Goal: Find specific page/section: Find specific page/section

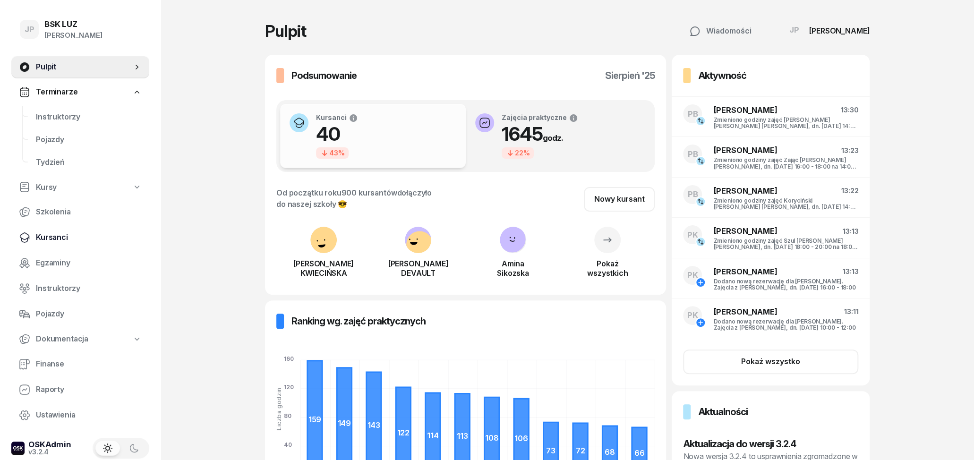
click at [62, 234] on span "Kursanci" at bounding box center [89, 237] width 106 height 12
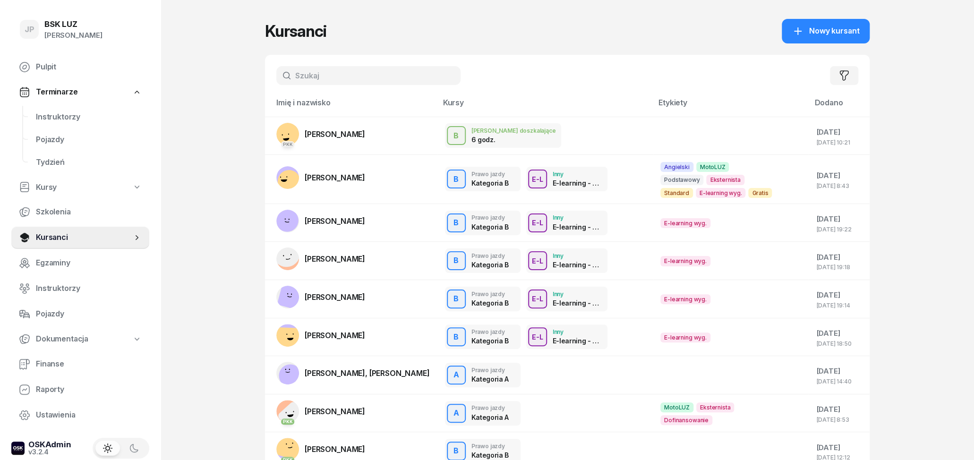
click at [340, 74] on input "text" at bounding box center [368, 75] width 184 height 19
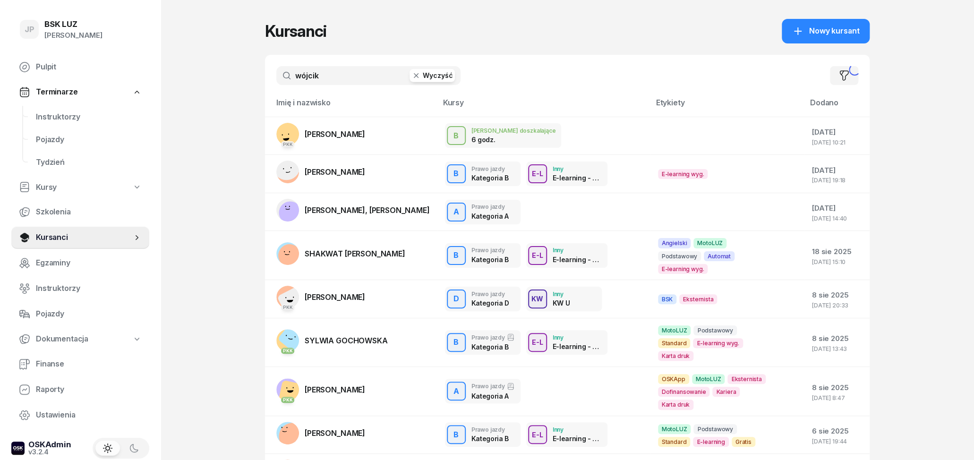
type input "wójcik"
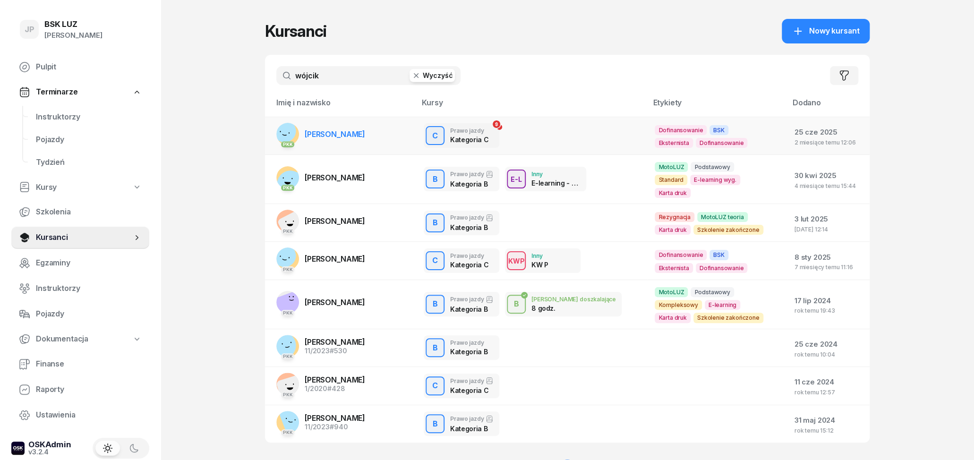
click at [365, 130] on span "[PERSON_NAME]" at bounding box center [335, 133] width 60 height 9
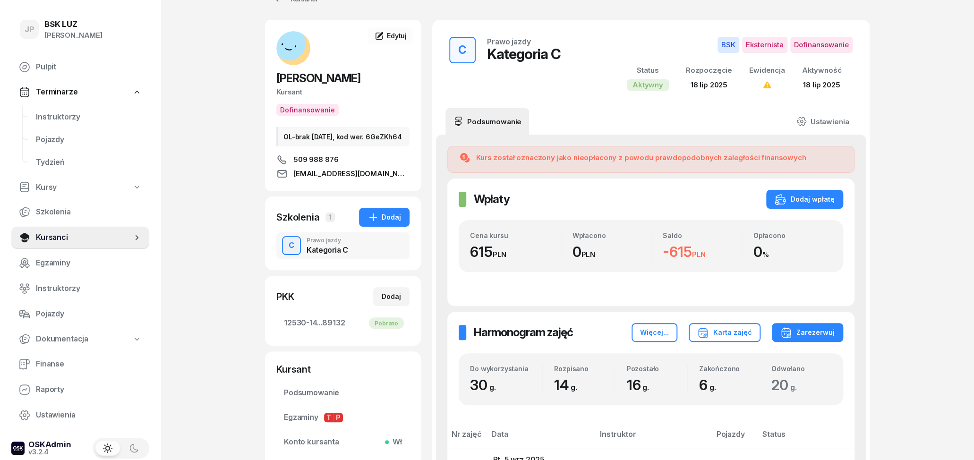
scroll to position [49, 0]
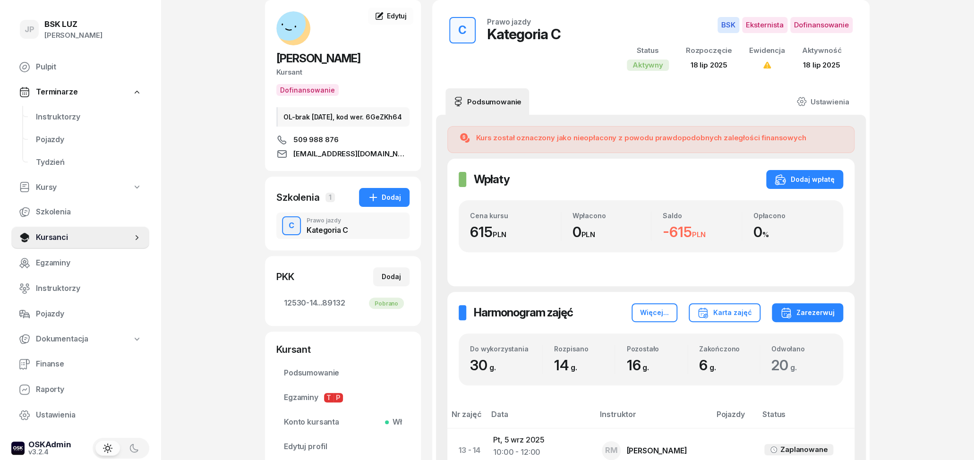
drag, startPoint x: 689, startPoint y: 232, endPoint x: 616, endPoint y: 245, distance: 73.8
click at [632, 235] on div "Cena kursu 615 PLN Wpłacono 0 PLN Saldo -615 PLN Opłacono 0 %" at bounding box center [651, 226] width 362 height 29
click at [604, 257] on div "Wpłaty Wpłaty Dodaj wpłatę Cena kursu 615 PLN Wpłacono 0 PLN Saldo -615 PLN Opł…" at bounding box center [650, 223] width 407 height 128
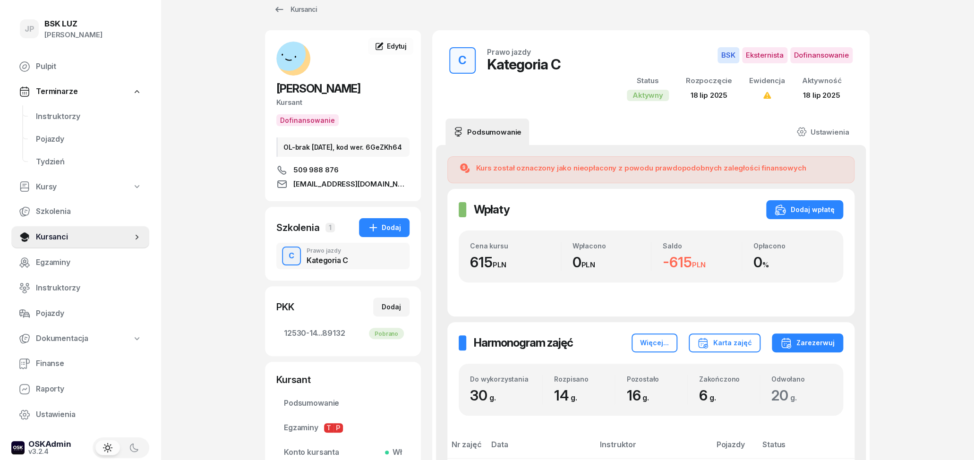
scroll to position [0, 0]
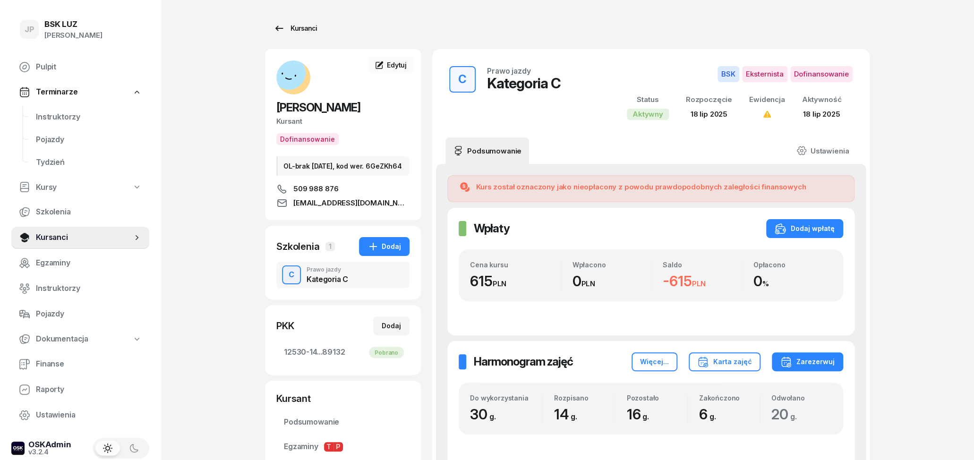
click at [294, 28] on div "Kursanci" at bounding box center [294, 28] width 43 height 11
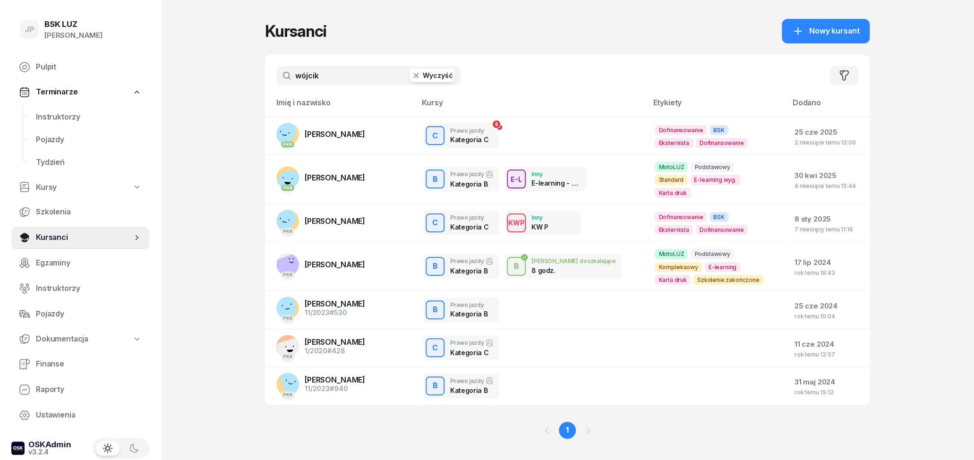
drag, startPoint x: 332, startPoint y: 72, endPoint x: 240, endPoint y: 77, distance: 91.7
click at [276, 77] on input "wójcik" at bounding box center [368, 75] width 184 height 19
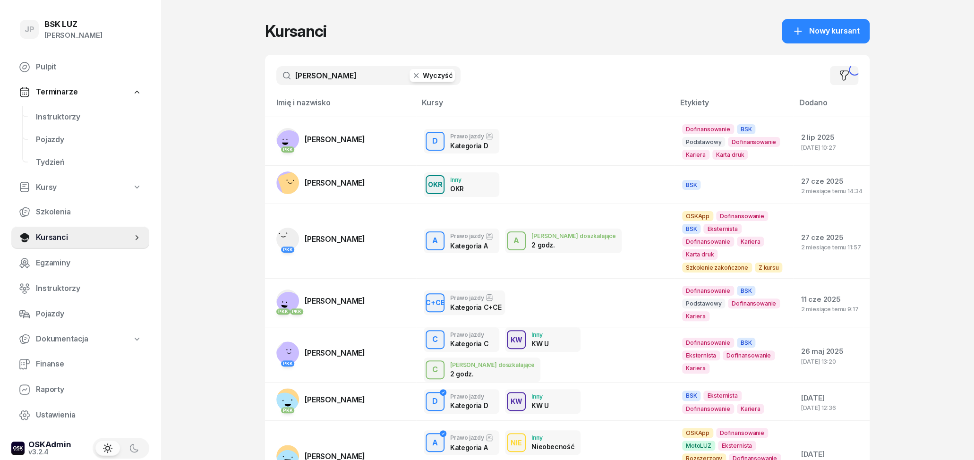
type input "[PERSON_NAME]"
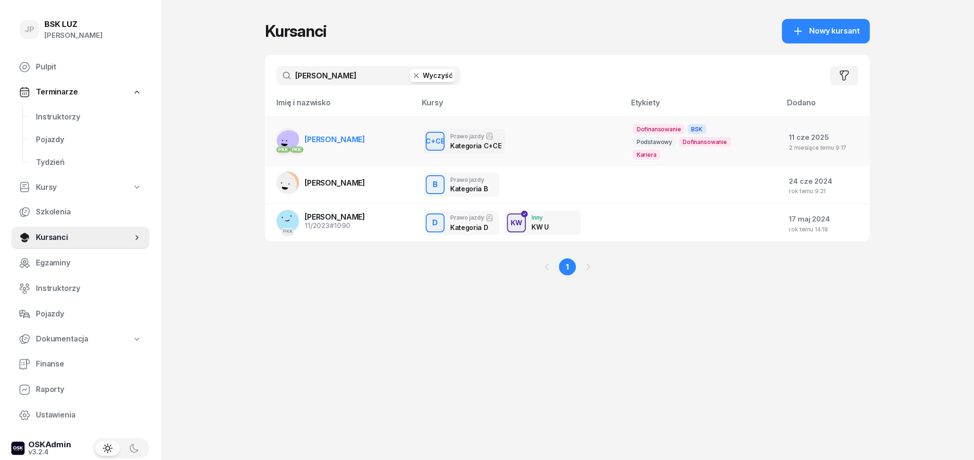
click at [376, 144] on td "PKK PKK [PERSON_NAME][GEOGRAPHIC_DATA]" at bounding box center [340, 141] width 151 height 49
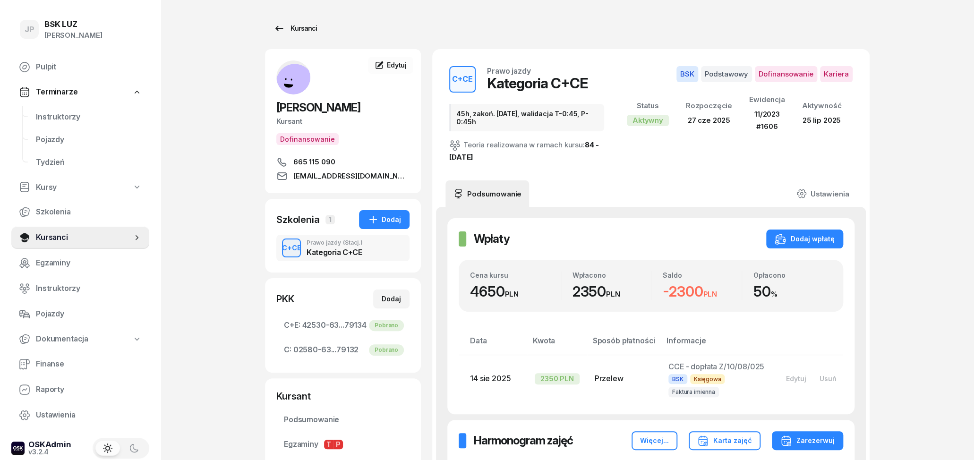
click at [272, 29] on link "Kursanci" at bounding box center [295, 28] width 60 height 19
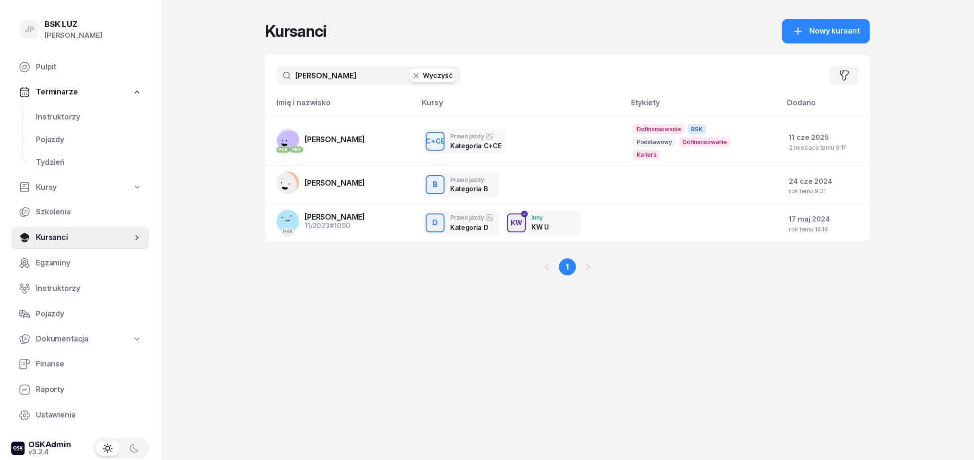
drag, startPoint x: 336, startPoint y: 77, endPoint x: 268, endPoint y: 77, distance: 68.0
click at [276, 77] on input "[PERSON_NAME]" at bounding box center [368, 75] width 184 height 19
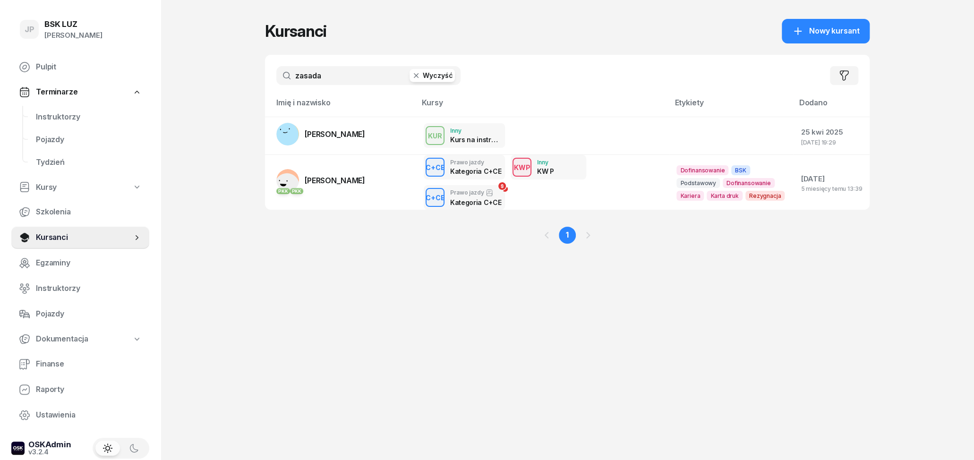
type input "zasada"
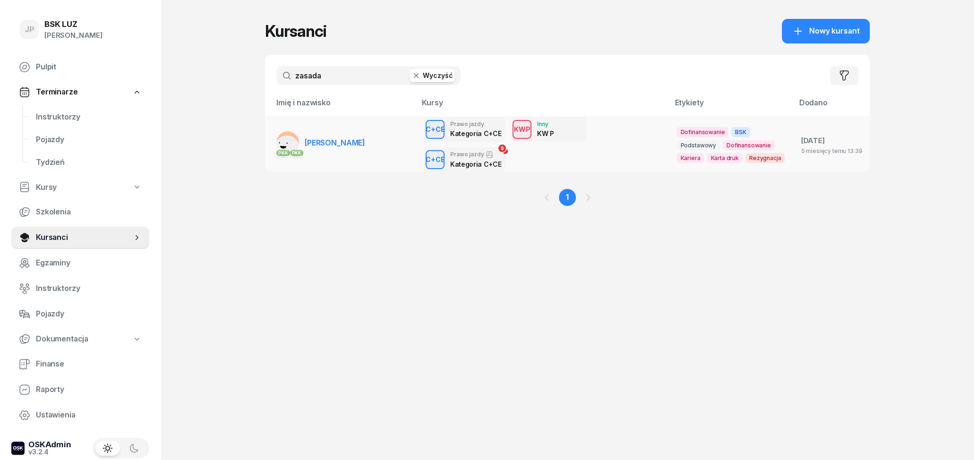
click at [525, 155] on div "C+CE Prawo jazdy Kategoria C+CE KWP Inny KW P C+CE Prawo jazdy Kategoria C+CE" at bounding box center [543, 144] width 238 height 55
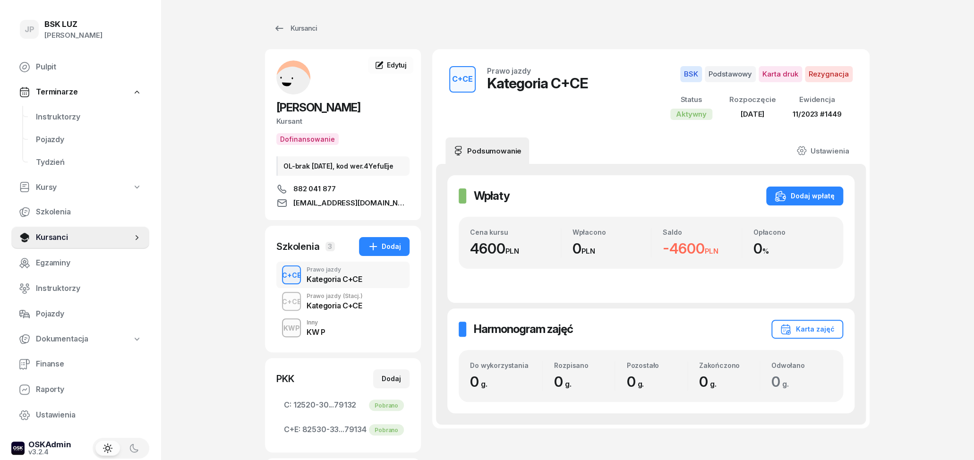
click at [320, 309] on div "Kategoria C+CE" at bounding box center [334, 306] width 56 height 8
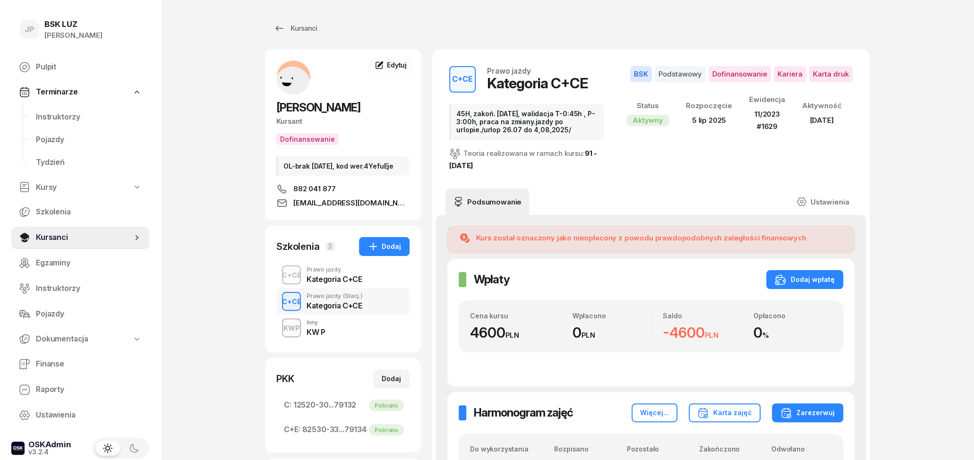
click at [325, 283] on div "Kategoria C+CE" at bounding box center [333, 279] width 55 height 8
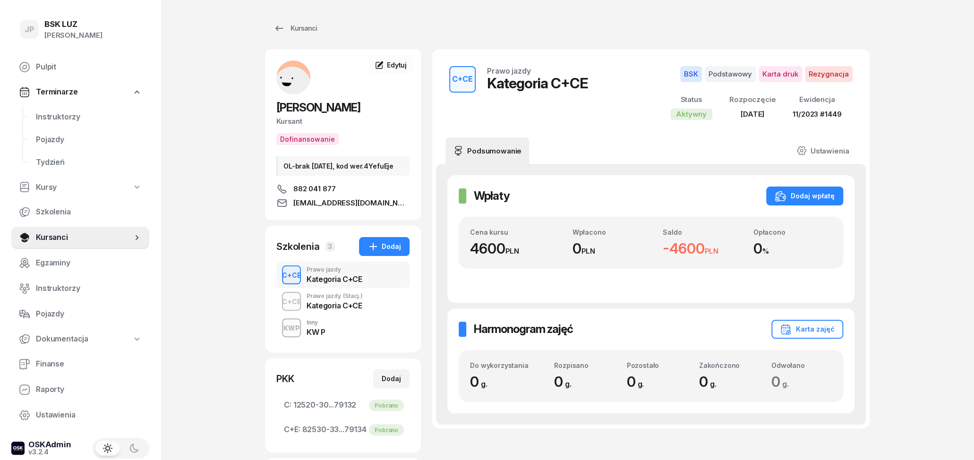
click at [344, 308] on div "Kategoria C+CE" at bounding box center [334, 304] width 56 height 10
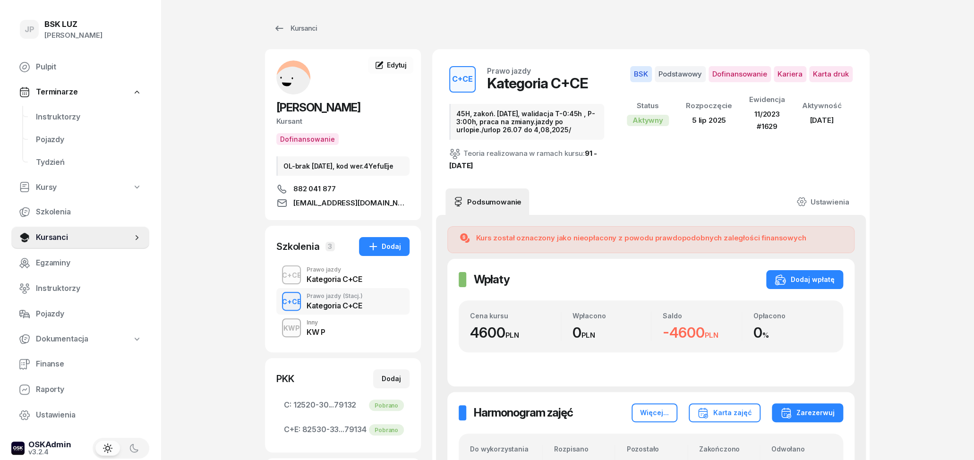
click at [329, 283] on div "Kategoria C+CE" at bounding box center [333, 279] width 55 height 8
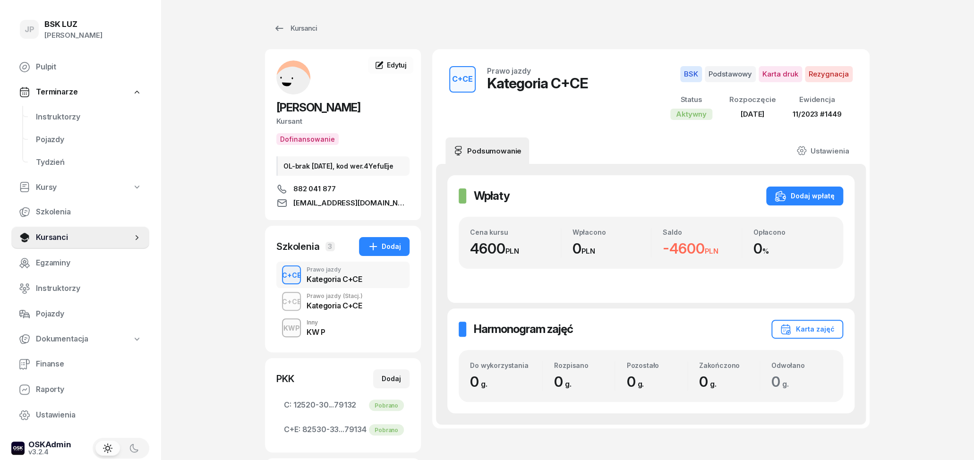
click at [331, 309] on div "Kategoria C+CE" at bounding box center [334, 306] width 56 height 8
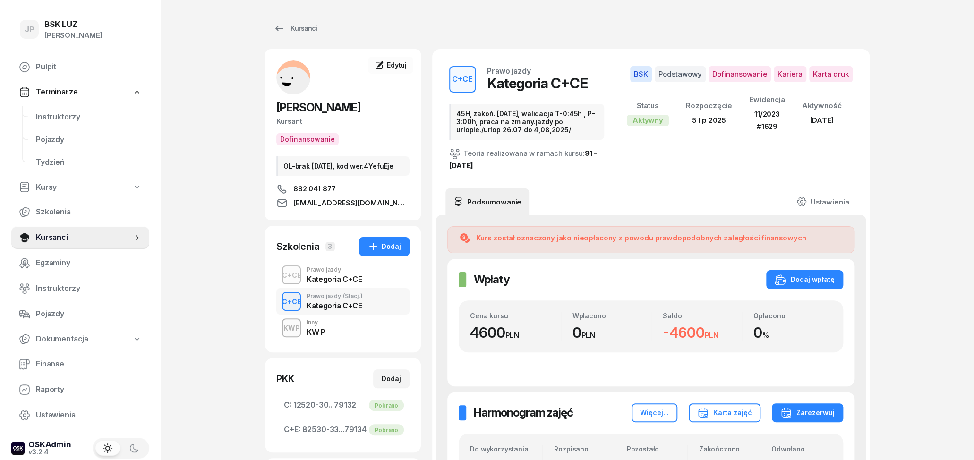
click at [330, 283] on div "Kategoria C+CE" at bounding box center [333, 279] width 55 height 8
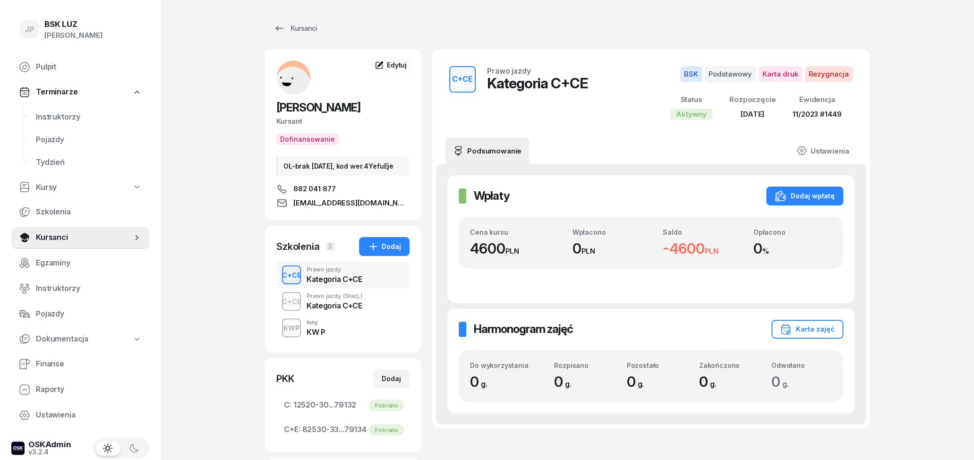
click at [330, 299] on div "Prawo jazdy (Stacj.)" at bounding box center [334, 296] width 56 height 6
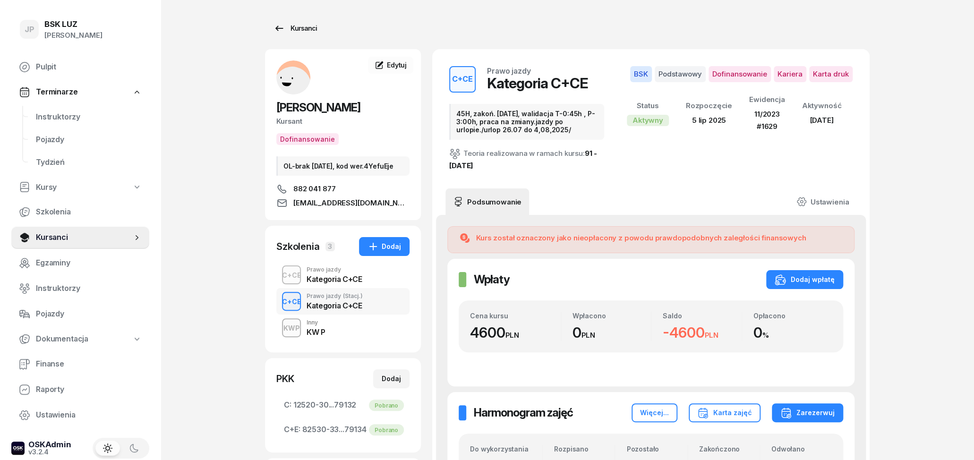
click at [272, 33] on link "Kursanci" at bounding box center [295, 28] width 60 height 19
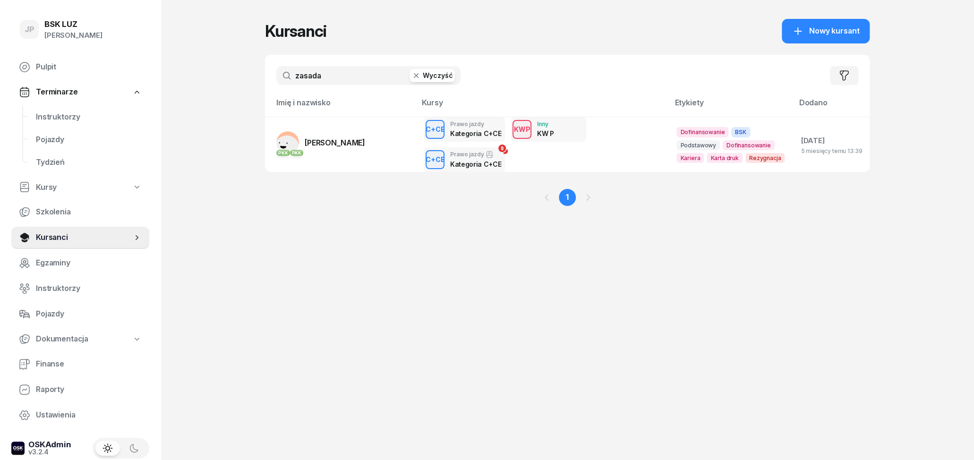
drag, startPoint x: 317, startPoint y: 77, endPoint x: 255, endPoint y: 76, distance: 61.9
click at [276, 75] on input "zasada" at bounding box center [368, 75] width 184 height 19
type input "a"
type input "kura"
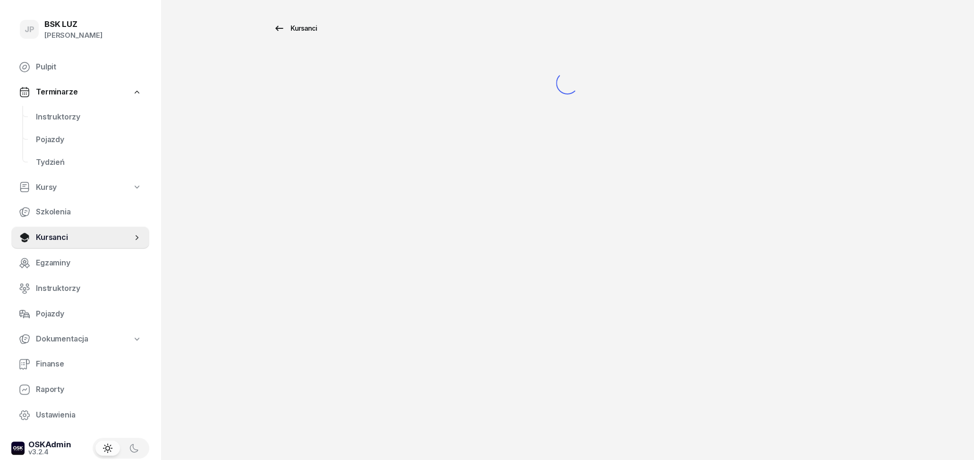
click at [278, 31] on icon at bounding box center [278, 28] width 11 height 11
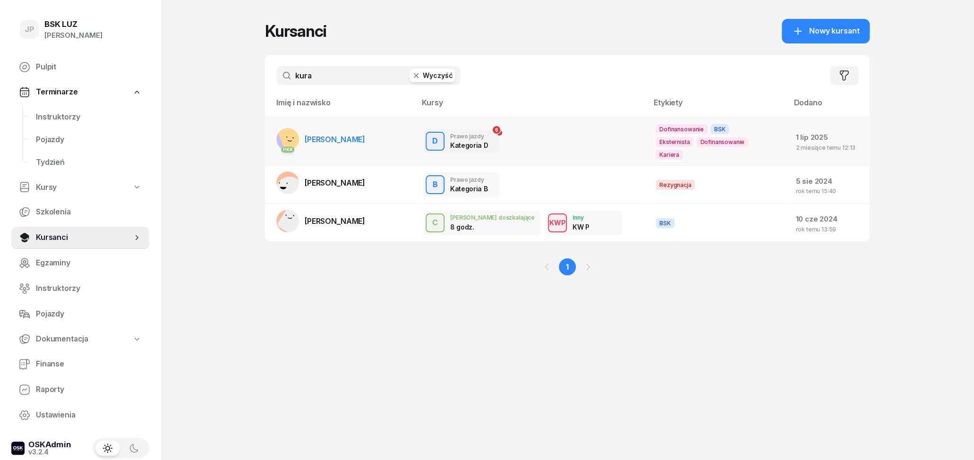
click at [395, 136] on td "PKK [PERSON_NAME]" at bounding box center [340, 141] width 151 height 49
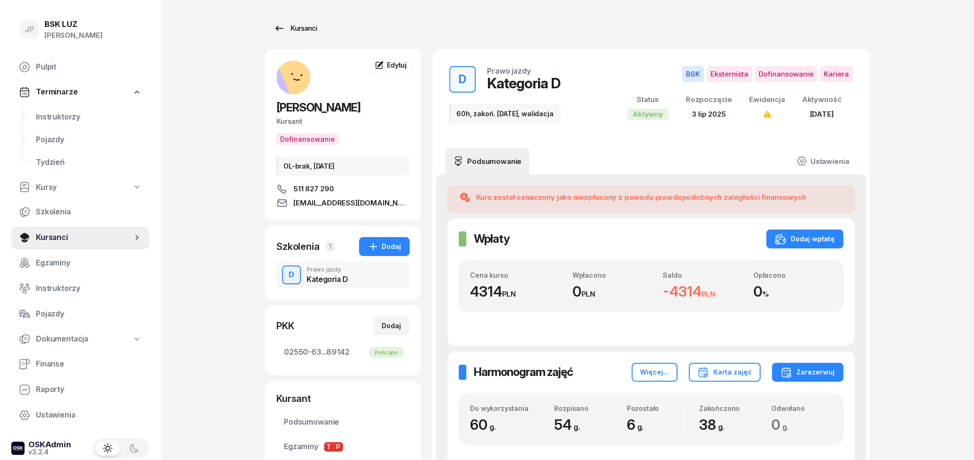
click at [286, 26] on div "Kursanci" at bounding box center [294, 28] width 43 height 11
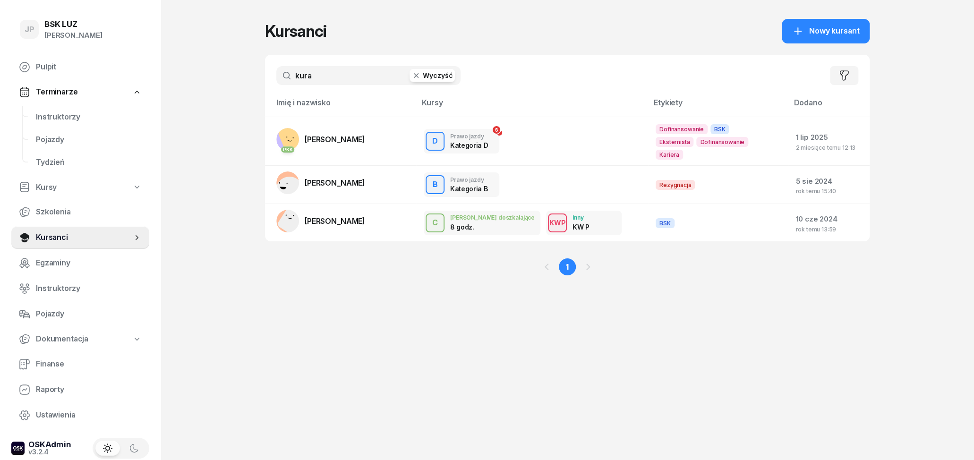
drag, startPoint x: 339, startPoint y: 80, endPoint x: 239, endPoint y: 82, distance: 99.7
click at [276, 80] on input "kura" at bounding box center [368, 75] width 184 height 19
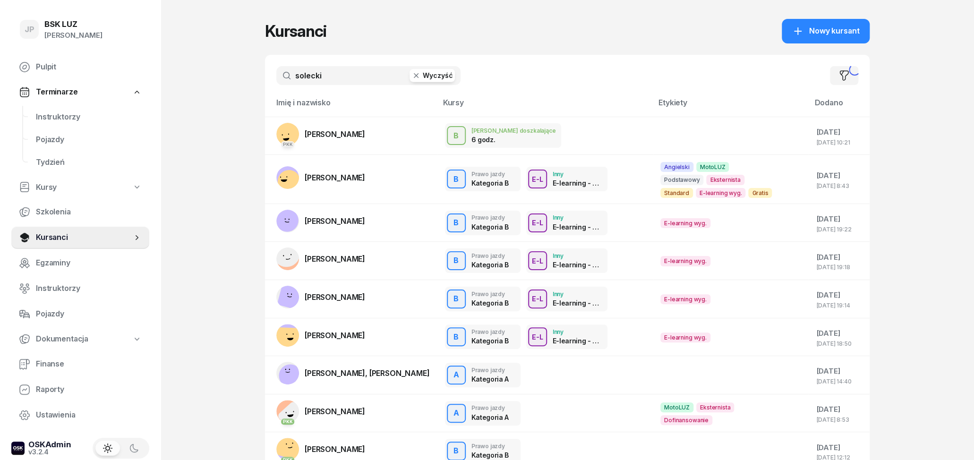
type input "solecki"
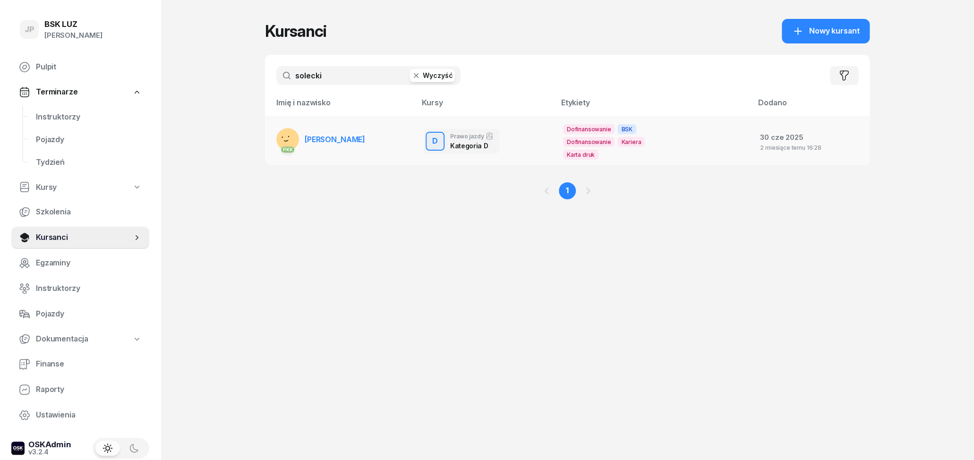
click at [389, 145] on td "PKK [PERSON_NAME]" at bounding box center [340, 141] width 151 height 49
